Goal: Find specific page/section: Find specific page/section

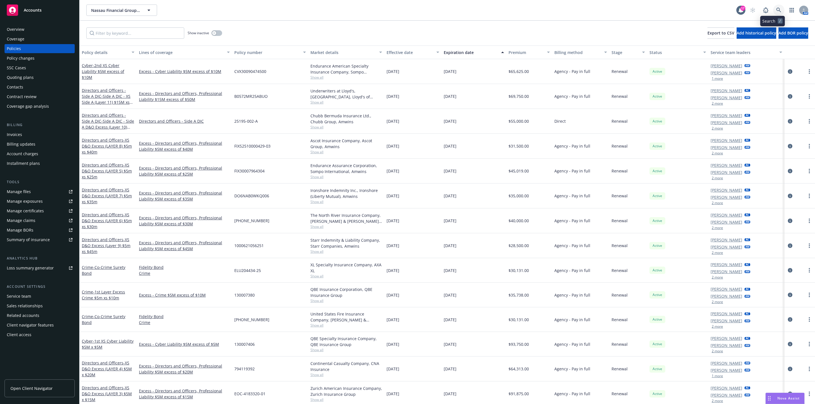
click at [776, 12] on icon at bounding box center [778, 10] width 5 height 5
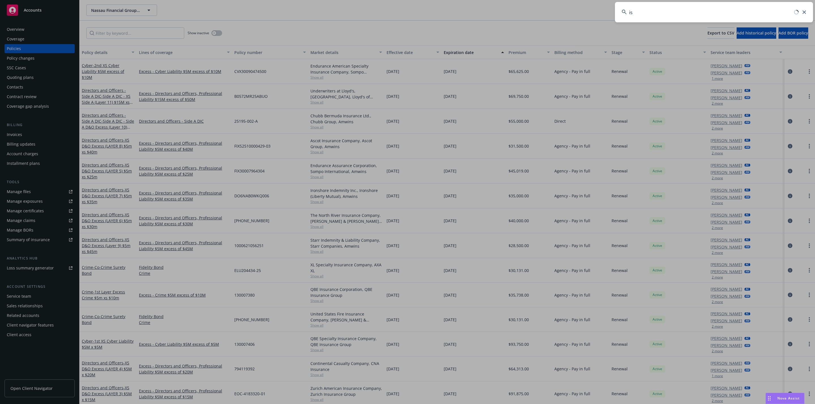
type input "i"
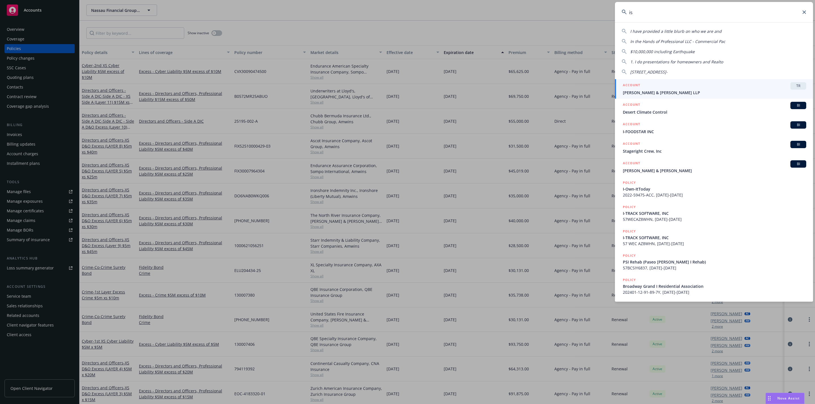
type input "i"
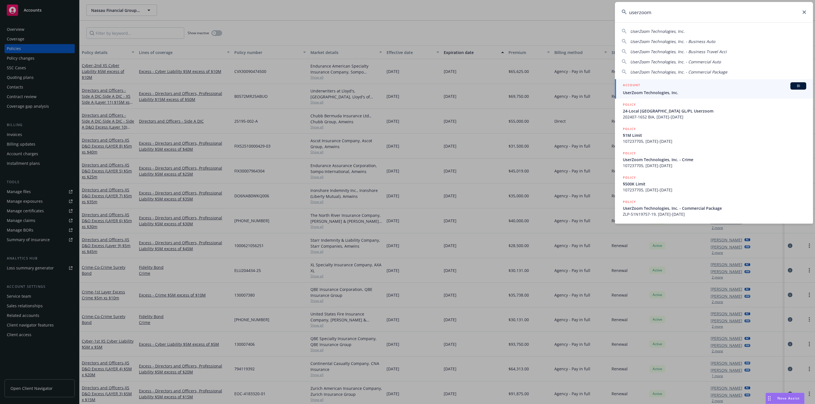
type input "userzoom"
click at [652, 82] on div "ACCOUNT BI" at bounding box center [714, 85] width 183 height 7
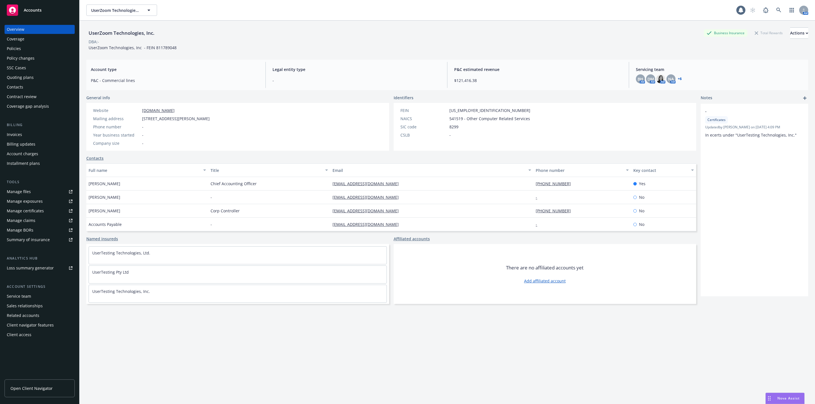
click at [23, 46] on div "Policies" at bounding box center [40, 48] width 66 height 9
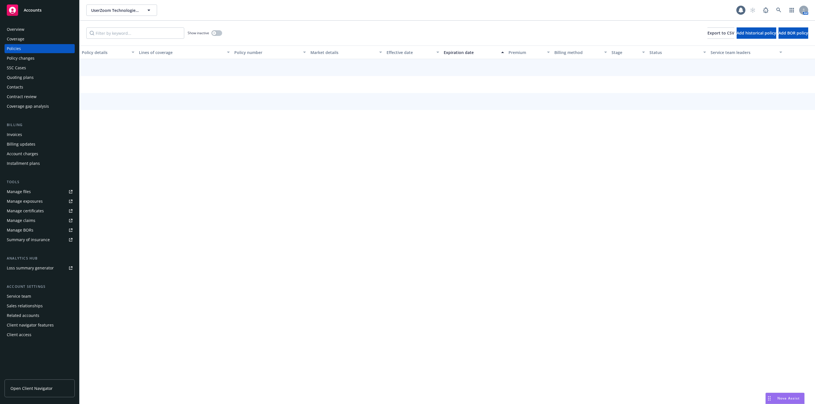
click at [135, 40] on div "Show inactive Export to CSV Add historical policy Add BOR policy" at bounding box center [448, 33] width 736 height 25
click at [140, 31] on input "Filter by keyword..." at bounding box center [135, 32] width 98 height 11
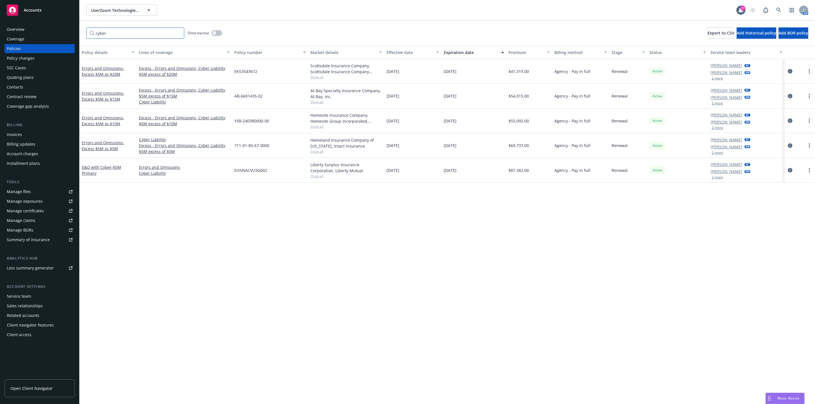
type input "cyber"
click at [519, 55] on div "Premium" at bounding box center [526, 53] width 35 height 6
click at [526, 50] on div "Premium" at bounding box center [526, 53] width 35 height 6
